Goal: Transaction & Acquisition: Subscribe to service/newsletter

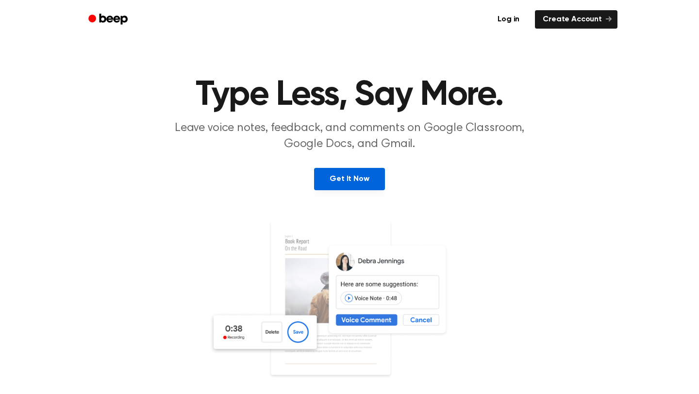
click at [354, 182] on link "Get It Now" at bounding box center [349, 179] width 70 height 22
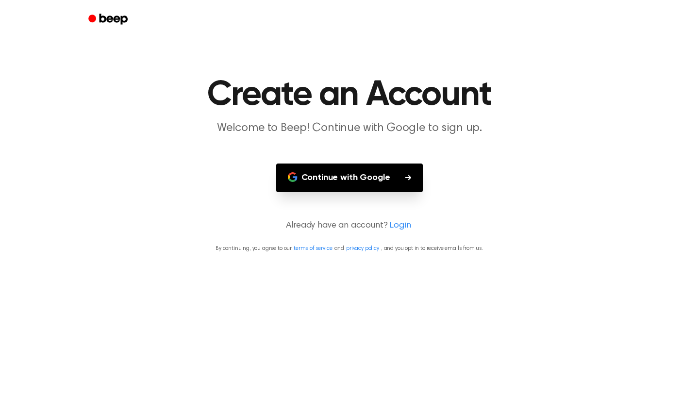
click at [356, 185] on button "Continue with Google" at bounding box center [349, 178] width 147 height 29
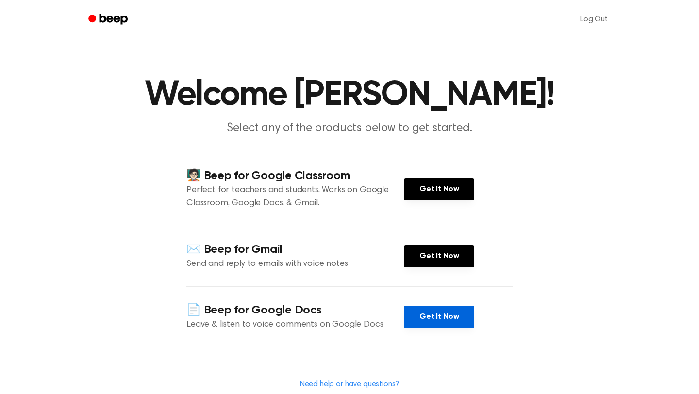
click at [425, 320] on link "Get It Now" at bounding box center [439, 317] width 70 height 22
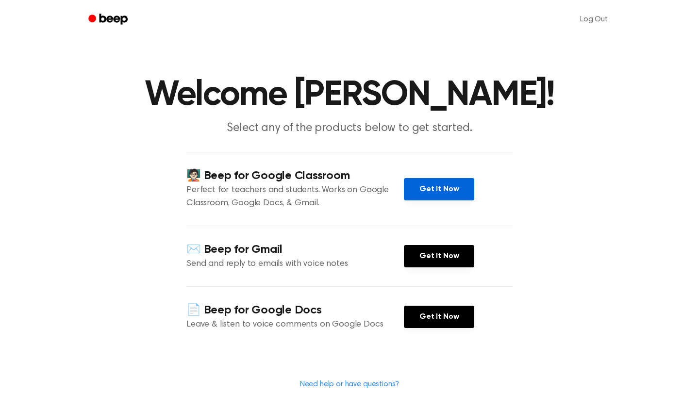
click at [444, 188] on link "Get It Now" at bounding box center [439, 189] width 70 height 22
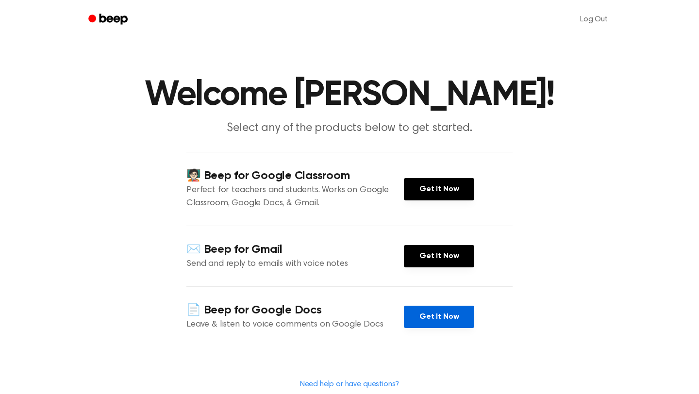
click at [429, 315] on link "Get It Now" at bounding box center [439, 317] width 70 height 22
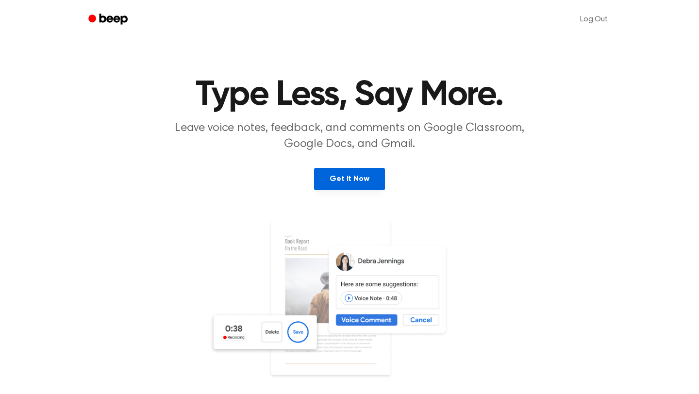
click at [363, 180] on link "Get It Now" at bounding box center [349, 179] width 70 height 22
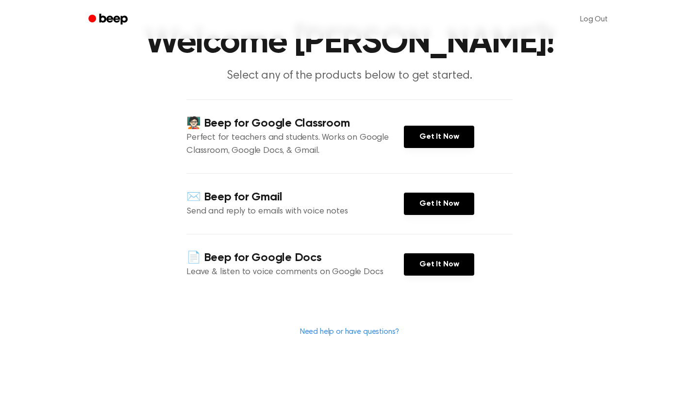
scroll to position [54, 0]
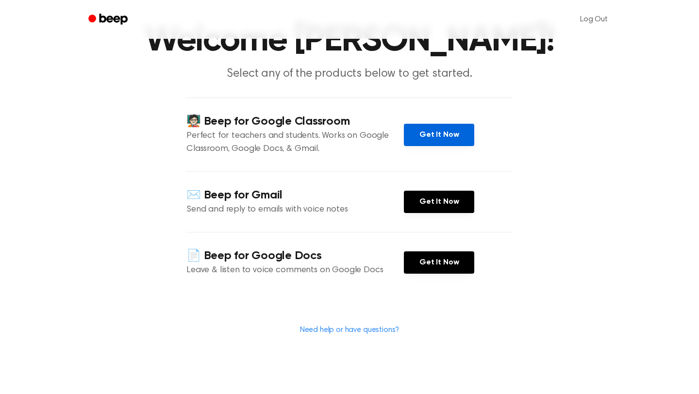
click at [450, 134] on link "Get It Now" at bounding box center [439, 135] width 70 height 22
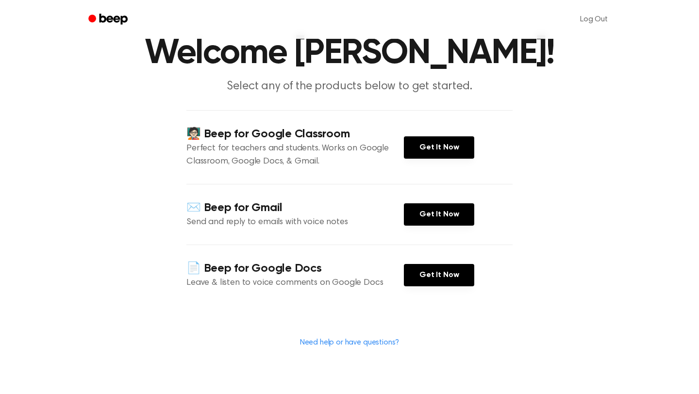
scroll to position [43, 0]
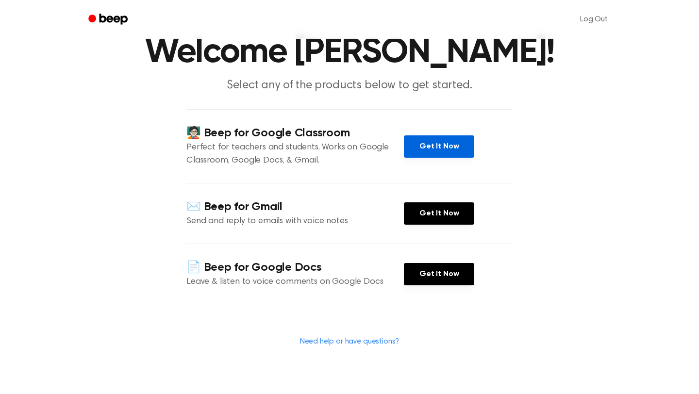
click at [442, 143] on link "Get It Now" at bounding box center [439, 146] width 70 height 22
